Goal: Task Accomplishment & Management: Manage account settings

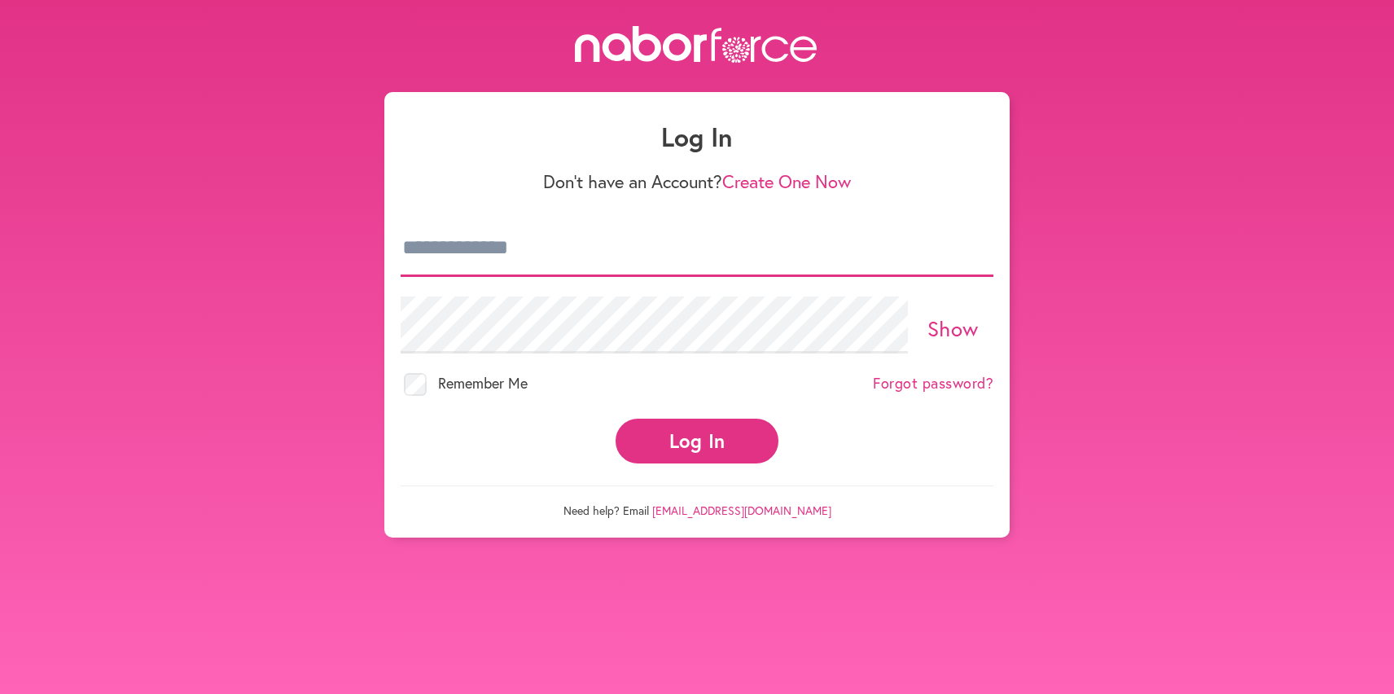
click at [482, 249] on input "email" at bounding box center [697, 248] width 593 height 57
type input "**********"
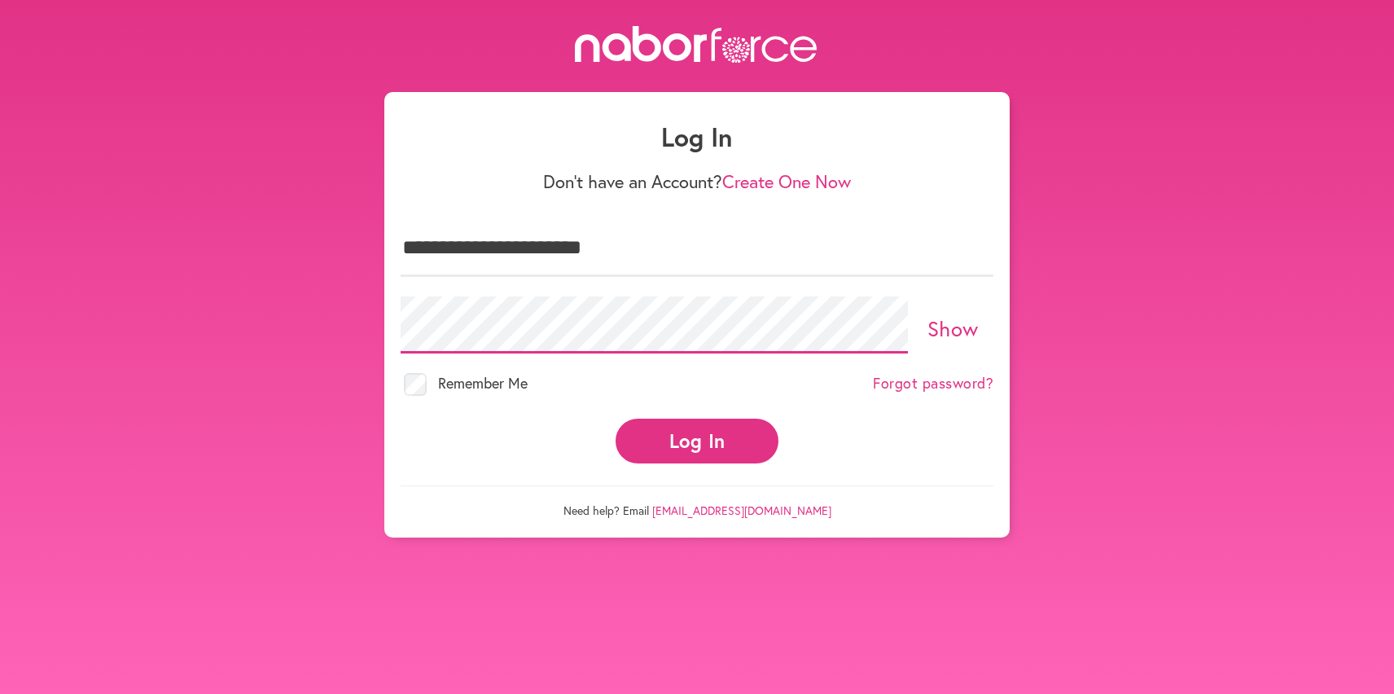
click at [616, 419] on button "Log In" at bounding box center [697, 441] width 163 height 45
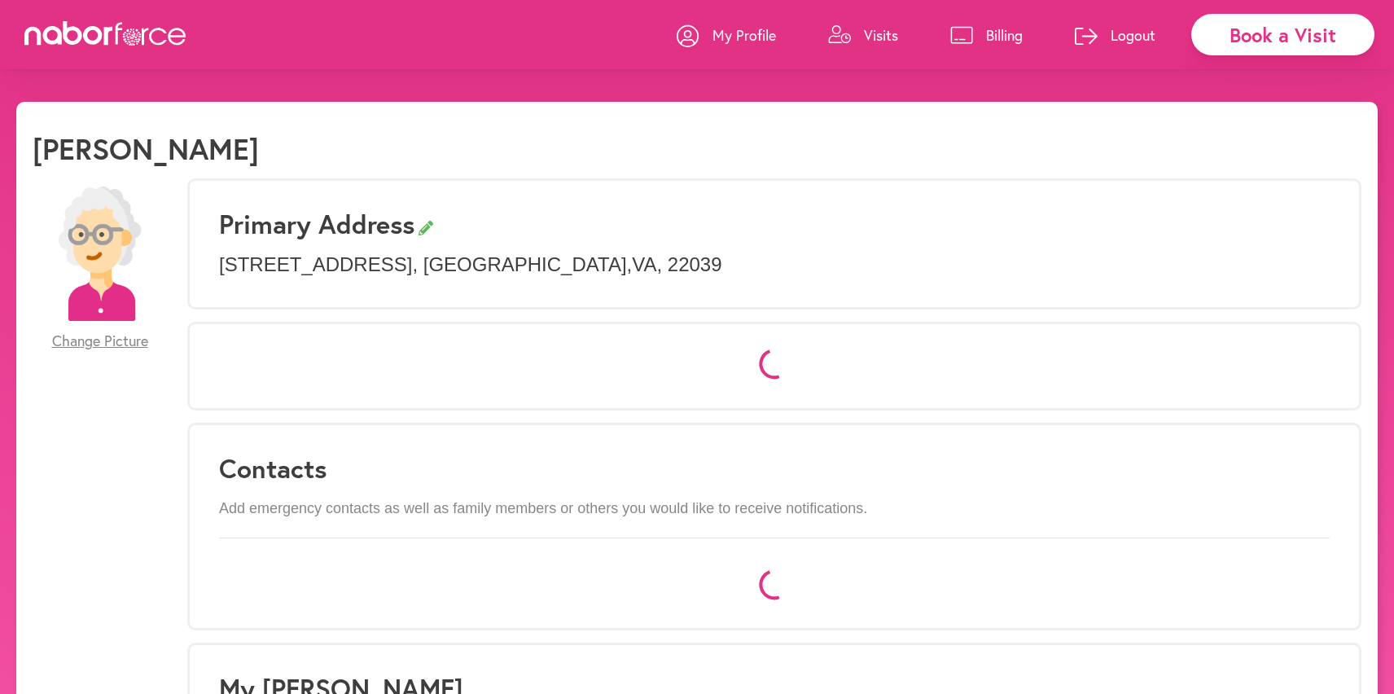
select select "*"
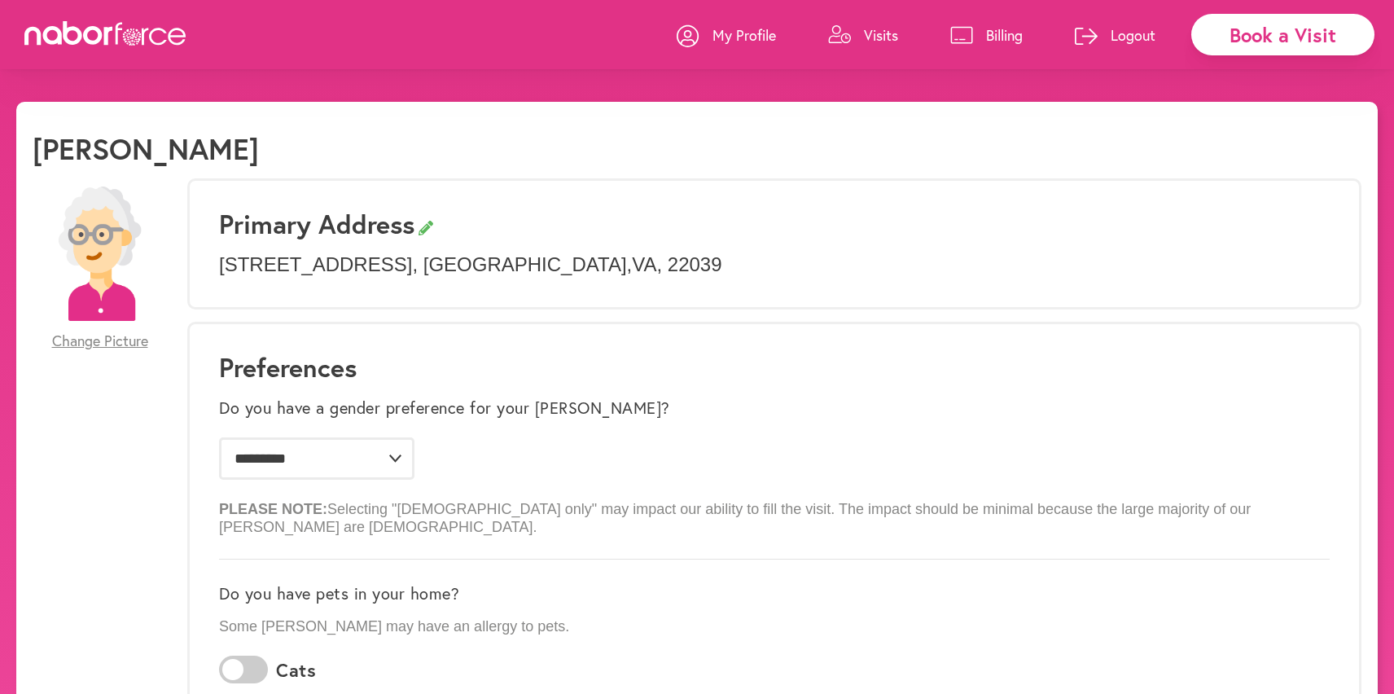
click at [877, 32] on p "Visits" at bounding box center [881, 35] width 34 height 20
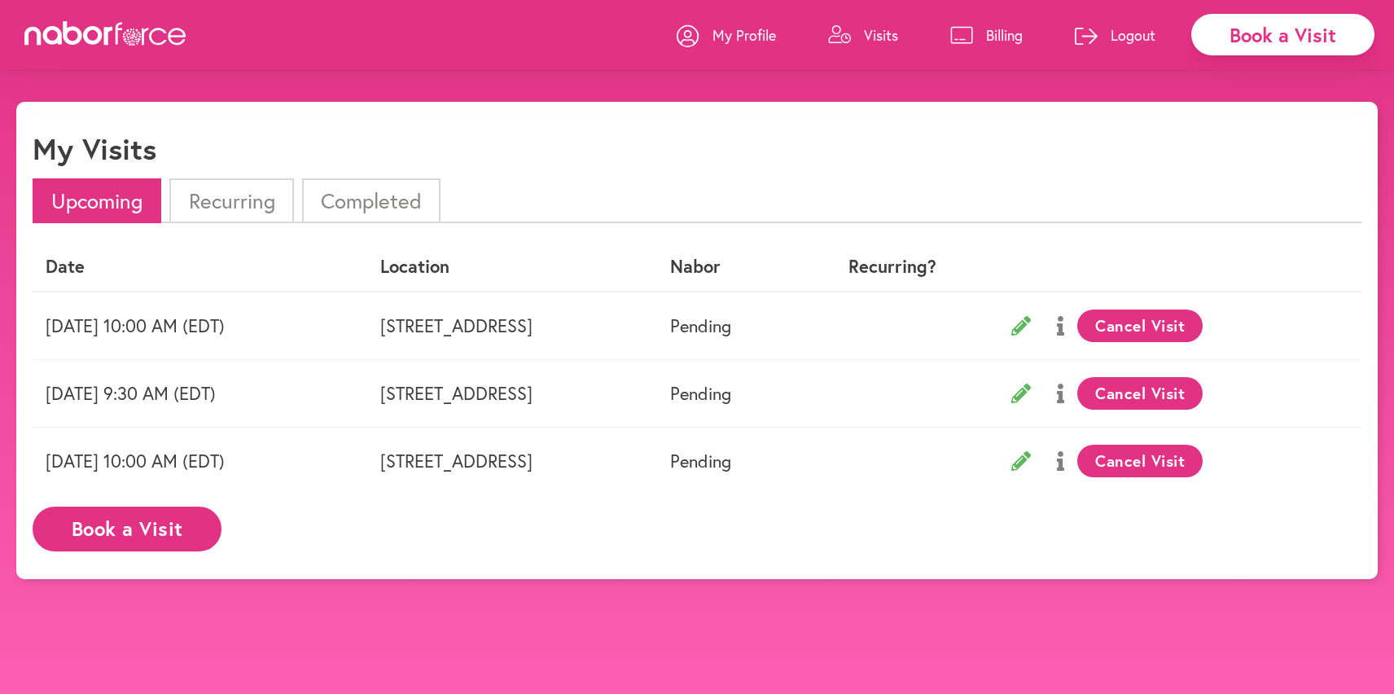
click at [1142, 35] on p "Logout" at bounding box center [1133, 35] width 45 height 20
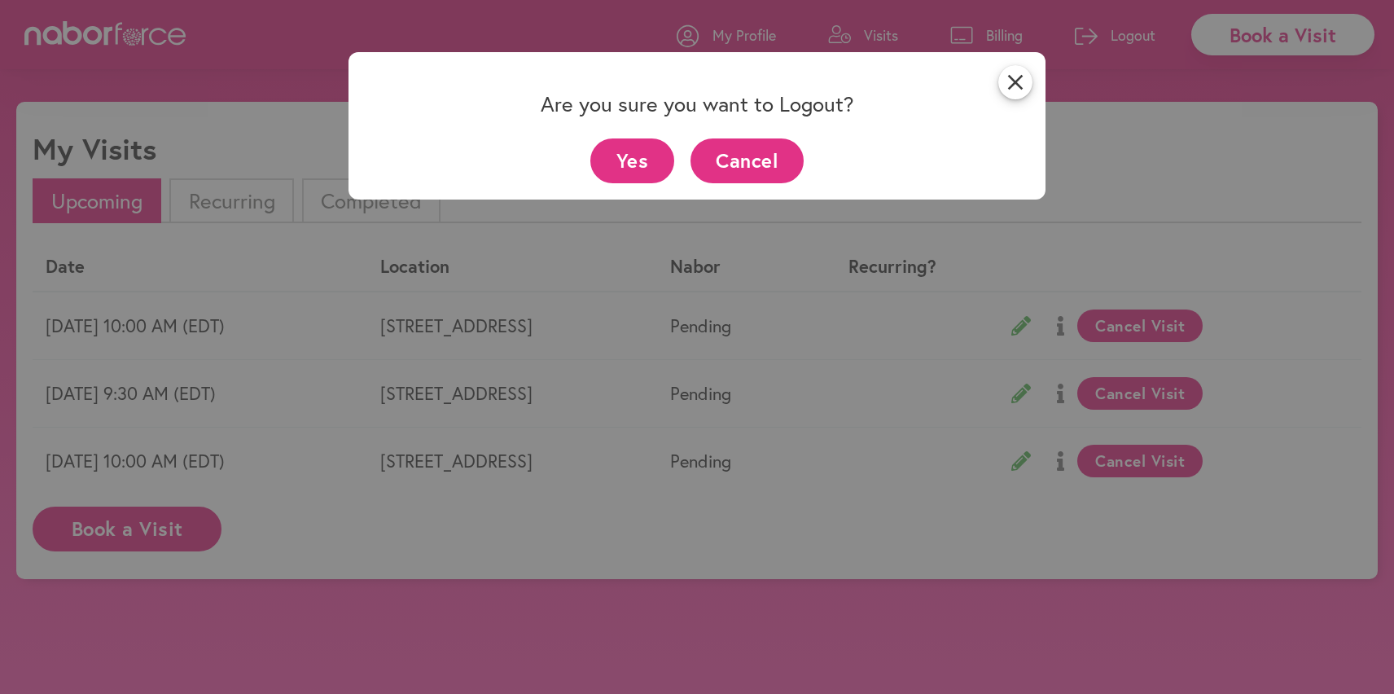
click at [647, 150] on button "Yes" at bounding box center [632, 160] width 84 height 45
